Goal: Information Seeking & Learning: Learn about a topic

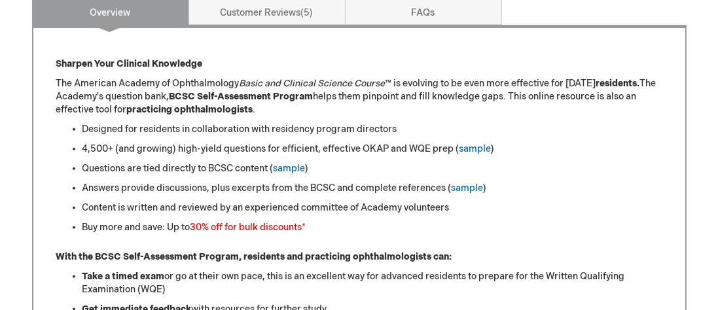
scroll to position [544, 0]
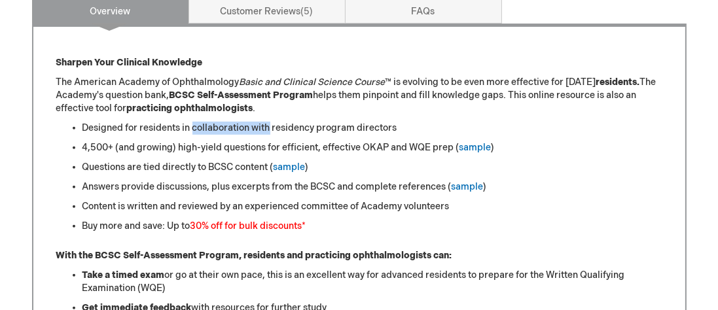
drag, startPoint x: 191, startPoint y: 128, endPoint x: 276, endPoint y: 131, distance: 85.1
click at [275, 131] on li "Designed for residents in collaboration with residency program directors" at bounding box center [372, 128] width 580 height 13
click at [285, 131] on li "Designed for residents in collaboration with residency program directors" at bounding box center [372, 128] width 580 height 13
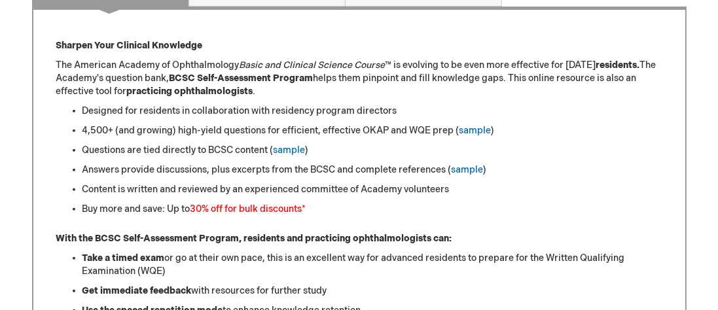
scroll to position [562, 0]
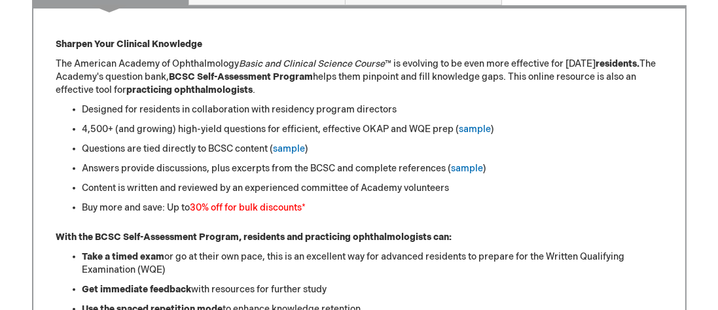
drag, startPoint x: 175, startPoint y: 135, endPoint x: 262, endPoint y: 140, distance: 86.5
click at [261, 140] on ul "Designed for residents in collaboration with residency program directors 4,500+…" at bounding box center [359, 158] width 606 height 111
drag, startPoint x: 98, startPoint y: 169, endPoint x: 239, endPoint y: 173, distance: 140.7
click at [239, 173] on li "Answers provide discussions, plus excerpts from the BCSC and complete reference…" at bounding box center [372, 168] width 580 height 13
drag, startPoint x: 122, startPoint y: 207, endPoint x: 161, endPoint y: 208, distance: 38.6
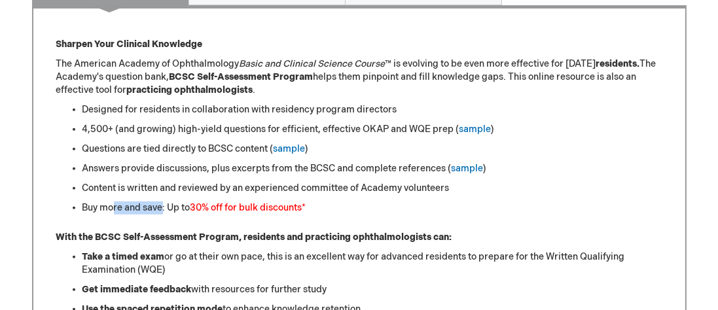
click at [161, 208] on li "Buy more and save: Up to 30% off for bulk discounts *" at bounding box center [372, 208] width 580 height 13
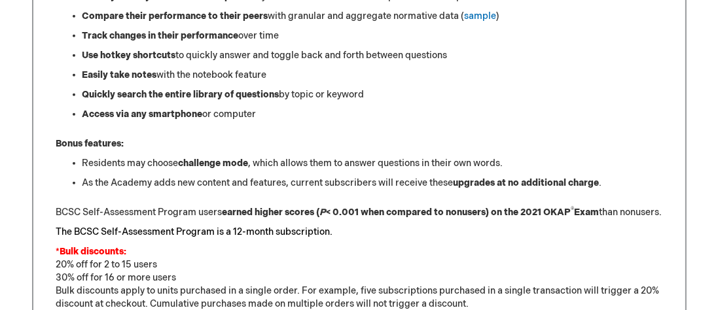
scroll to position [895, 0]
